Goal: Task Accomplishment & Management: Manage account settings

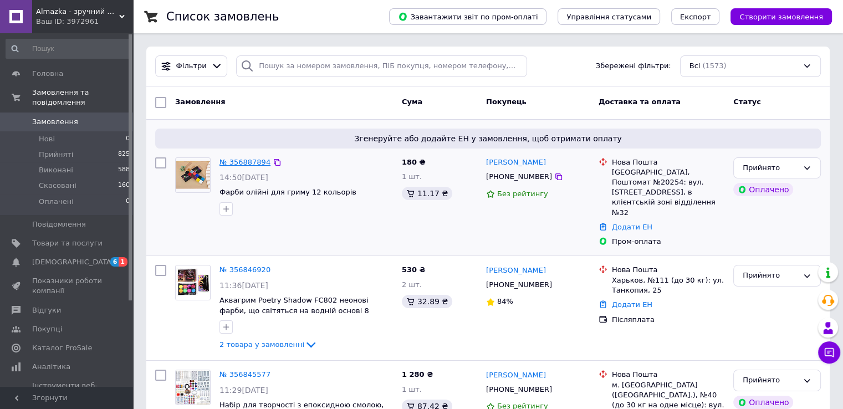
click at [226, 161] on link "№ 356887894" at bounding box center [244, 162] width 51 height 8
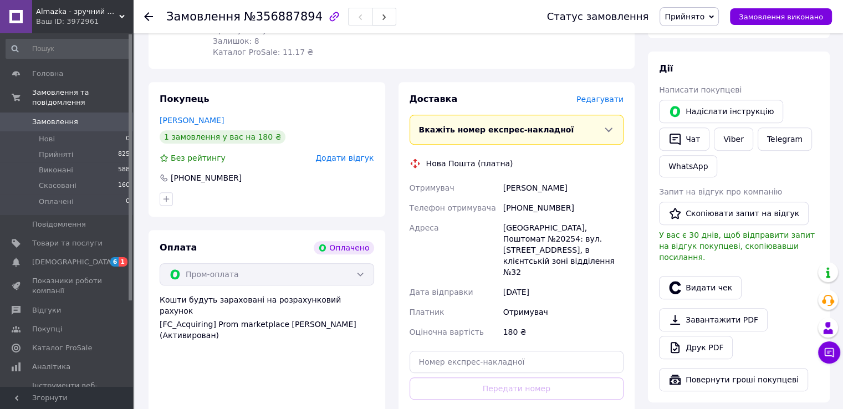
scroll to position [499, 0]
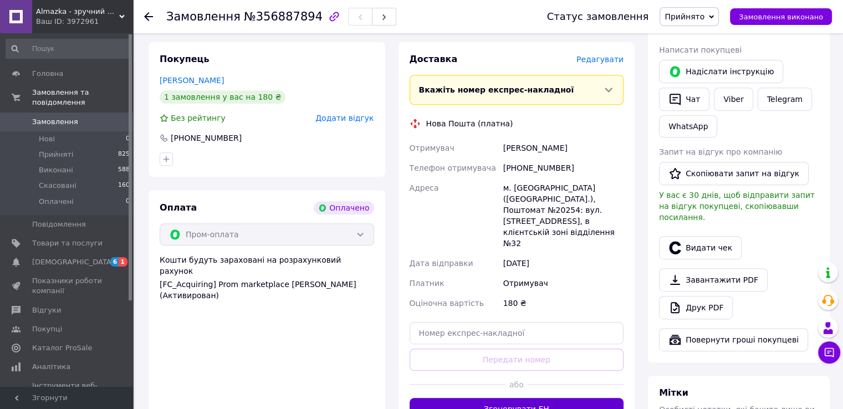
click at [534, 398] on button "Згенерувати ЕН" at bounding box center [516, 409] width 214 height 22
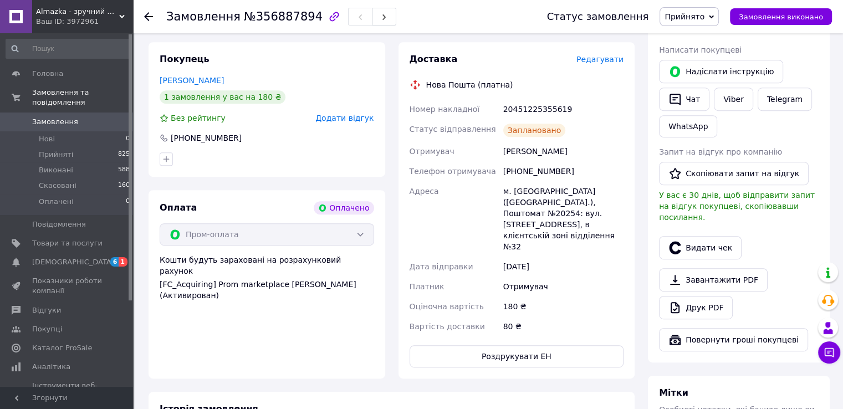
click at [147, 18] on icon at bounding box center [148, 16] width 9 height 9
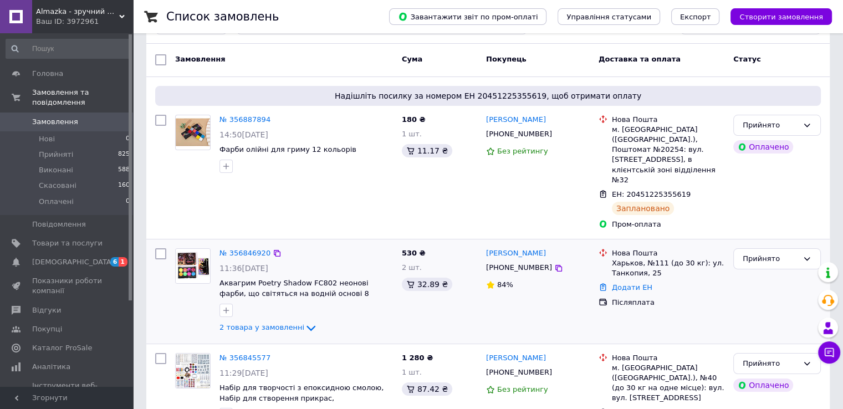
scroll to position [111, 0]
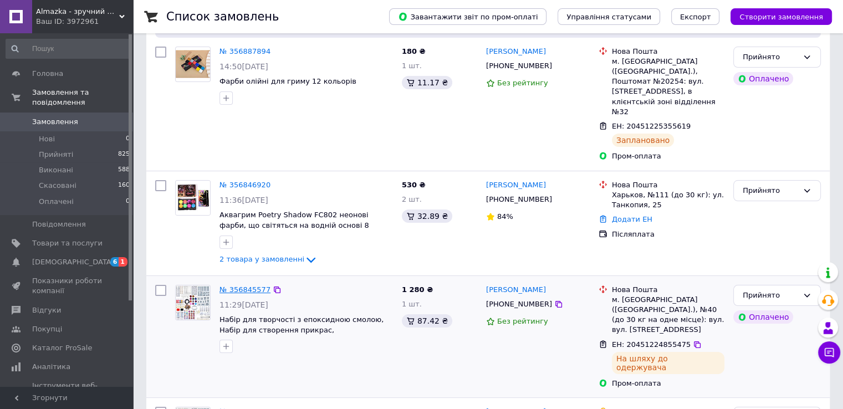
click at [259, 285] on link "№ 356845577" at bounding box center [244, 289] width 51 height 8
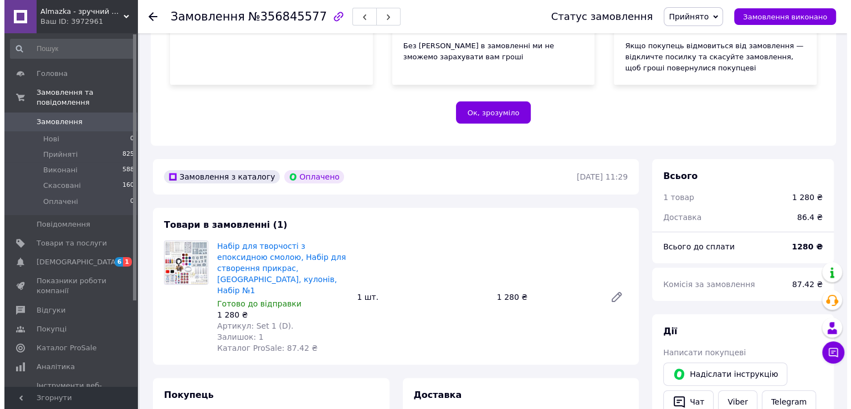
scroll to position [332, 0]
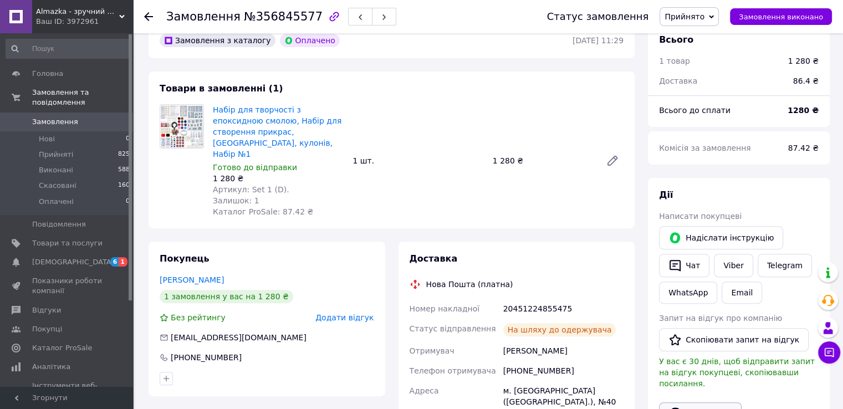
click at [703, 402] on button "Видати чек" at bounding box center [700, 413] width 83 height 23
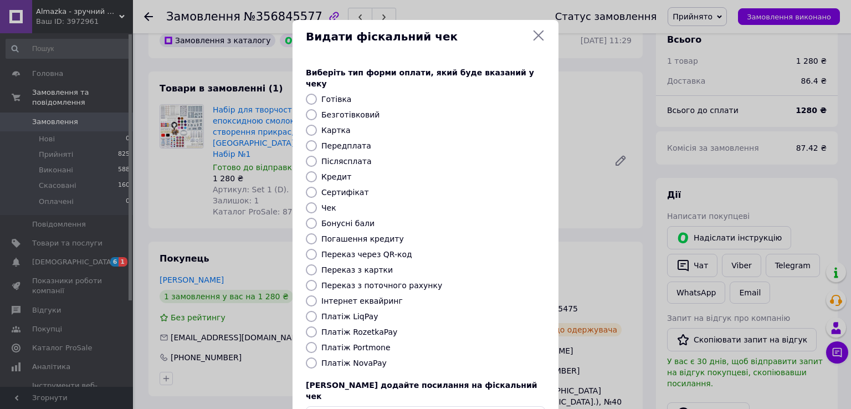
click at [356, 110] on label "Безготівковий" at bounding box center [350, 114] width 58 height 9
click at [317, 109] on input "Безготівковий" at bounding box center [311, 114] width 11 height 11
radio input "true"
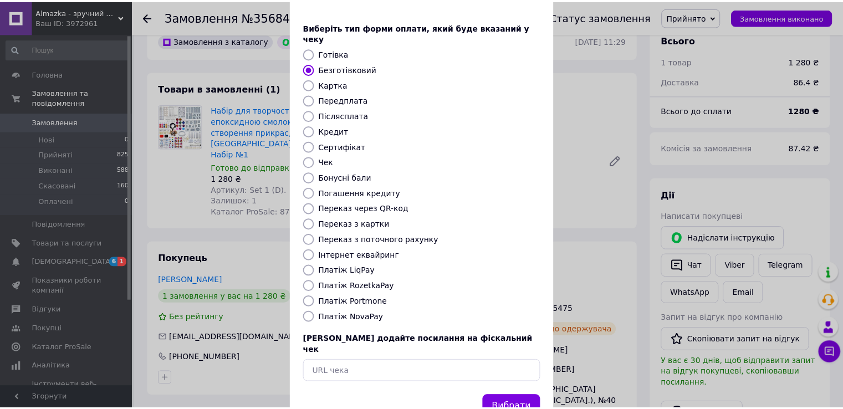
scroll to position [66, 0]
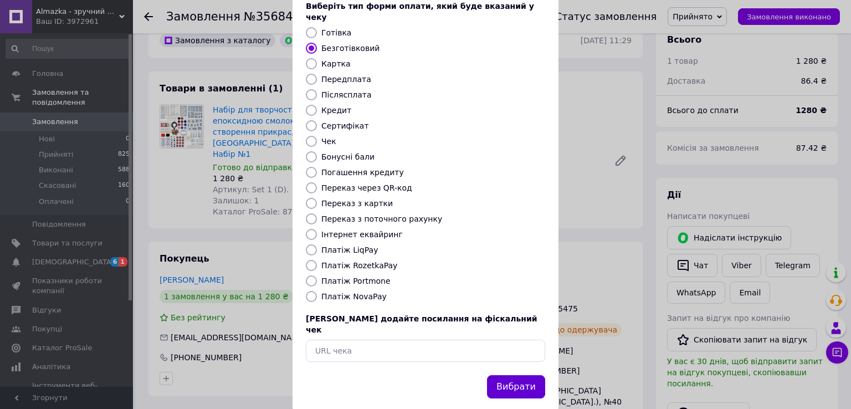
click at [507, 375] on button "Вибрати" at bounding box center [516, 387] width 58 height 24
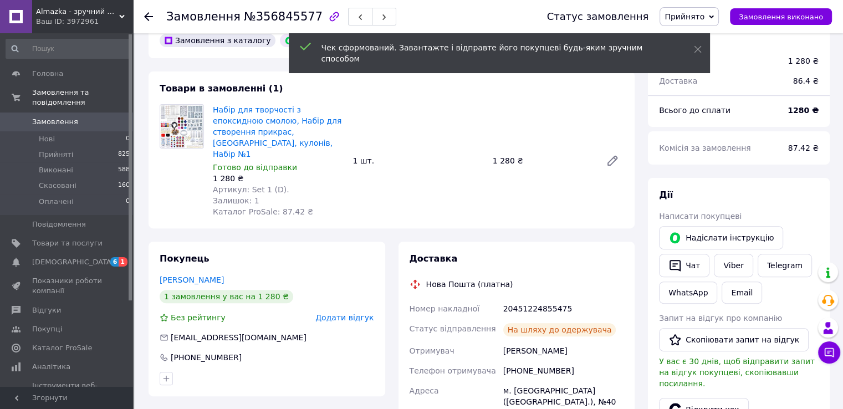
click at [149, 17] on icon at bounding box center [148, 16] width 9 height 9
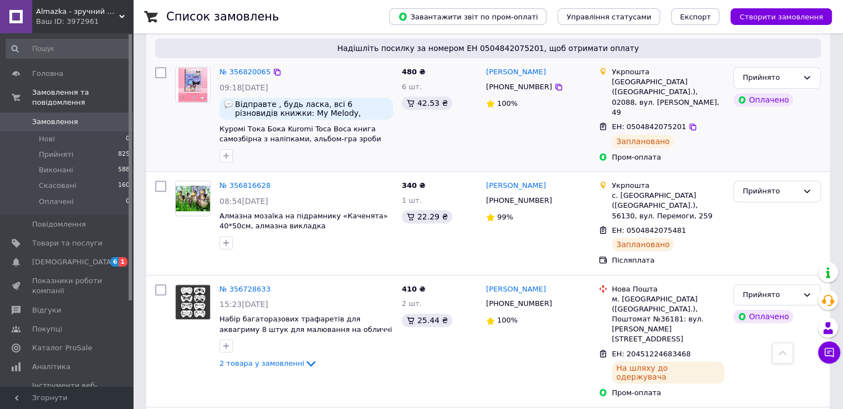
scroll to position [665, 0]
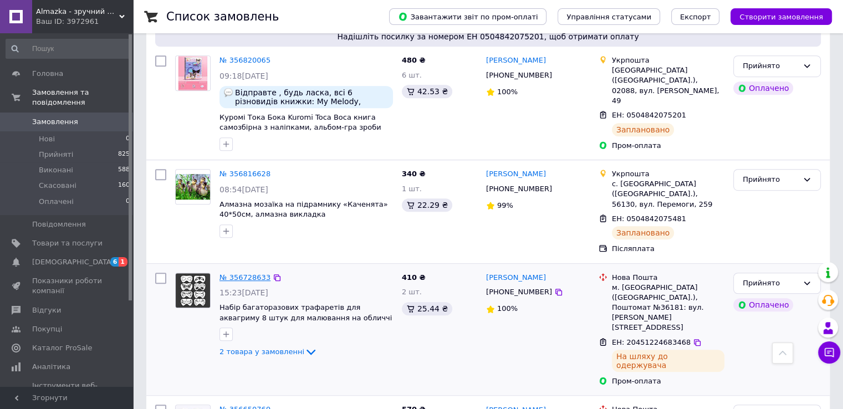
click at [255, 273] on link "№ 356728633" at bounding box center [244, 277] width 51 height 8
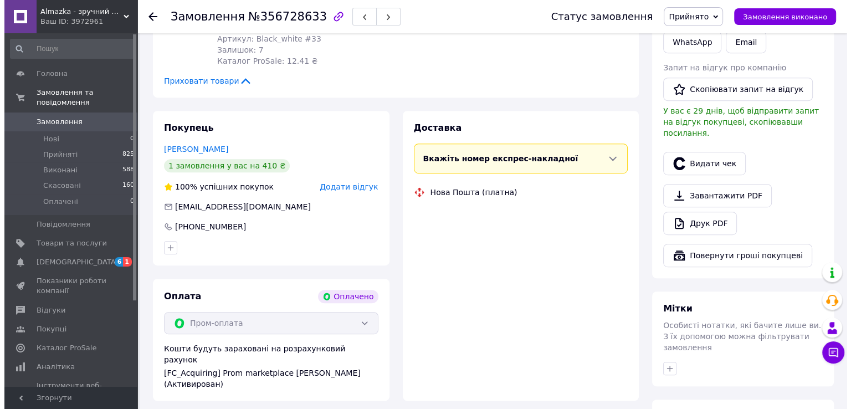
scroll to position [665, 0]
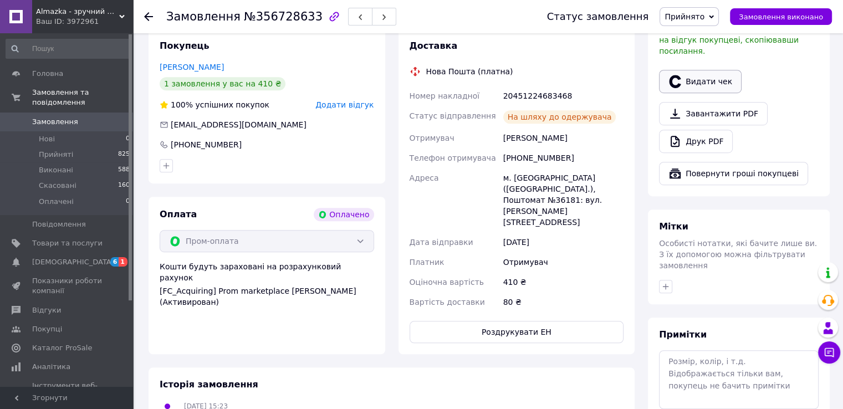
click at [673, 75] on icon "button" at bounding box center [674, 81] width 13 height 13
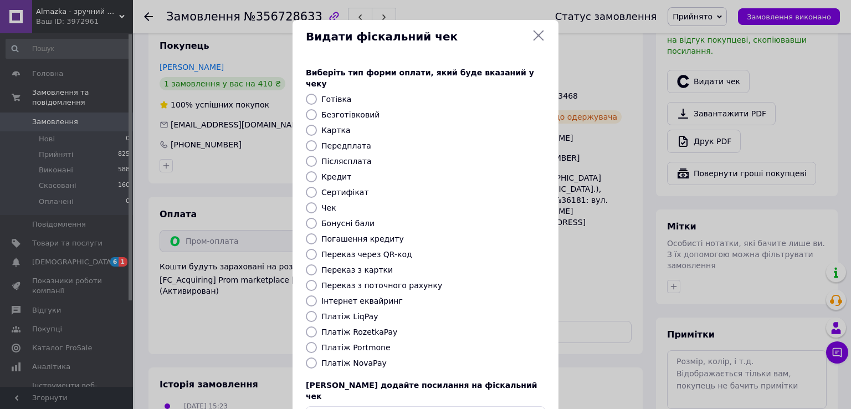
click at [342, 110] on label "Безготівковий" at bounding box center [350, 114] width 58 height 9
click at [317, 109] on input "Безготівковий" at bounding box center [311, 114] width 11 height 11
radio input "true"
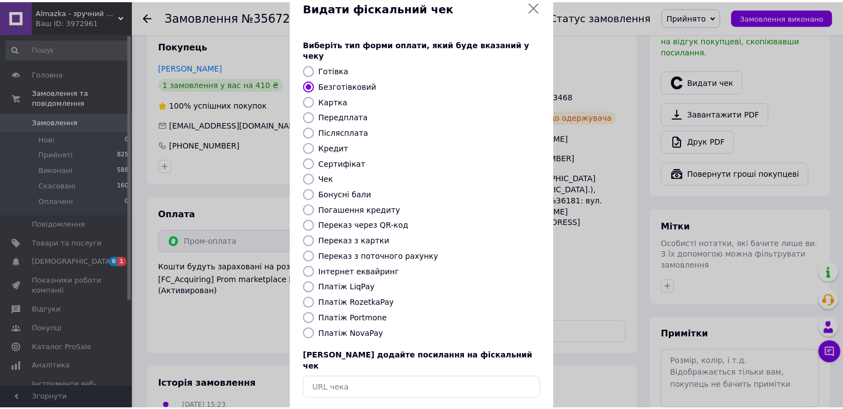
scroll to position [66, 0]
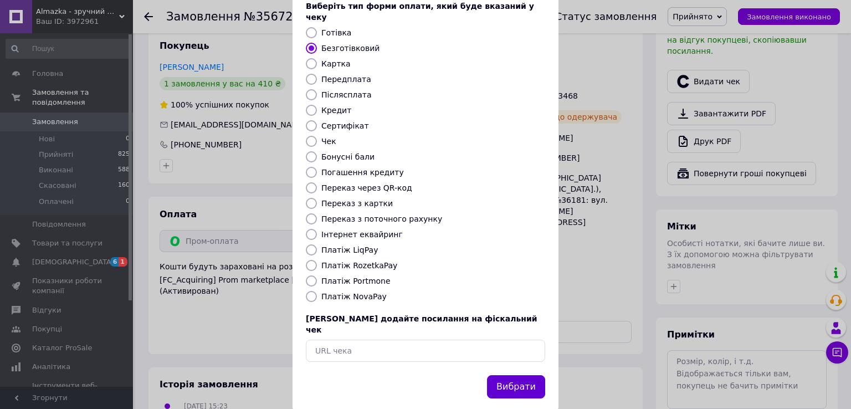
click at [509, 375] on button "Вибрати" at bounding box center [516, 387] width 58 height 24
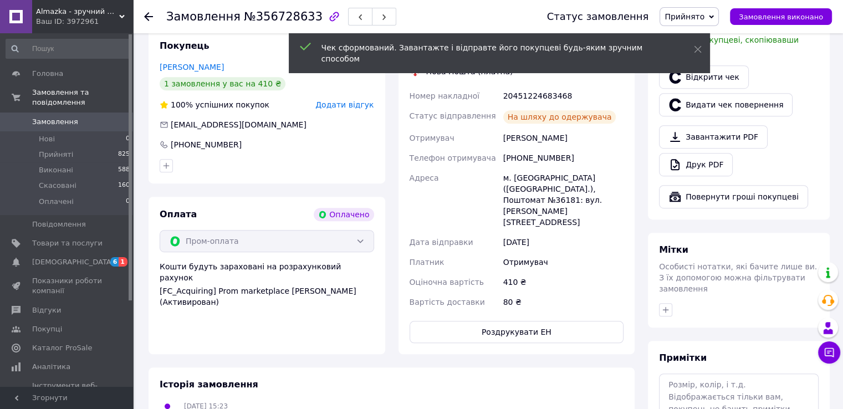
click at [150, 18] on icon at bounding box center [148, 16] width 9 height 9
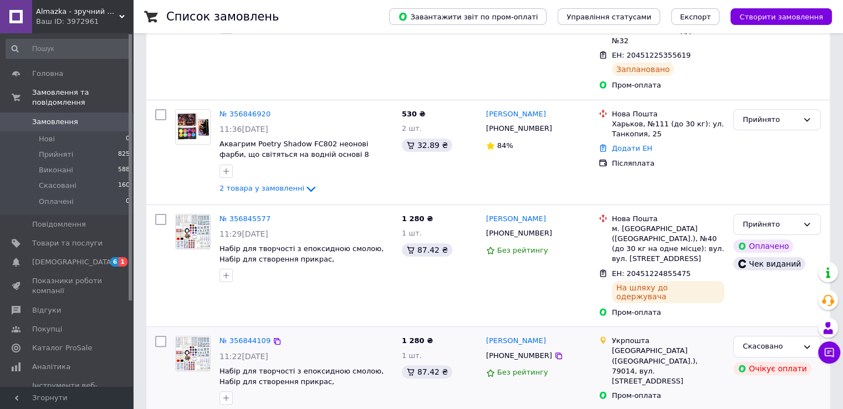
scroll to position [71, 0]
